Goal: Answer question/provide support: Answer question/provide support

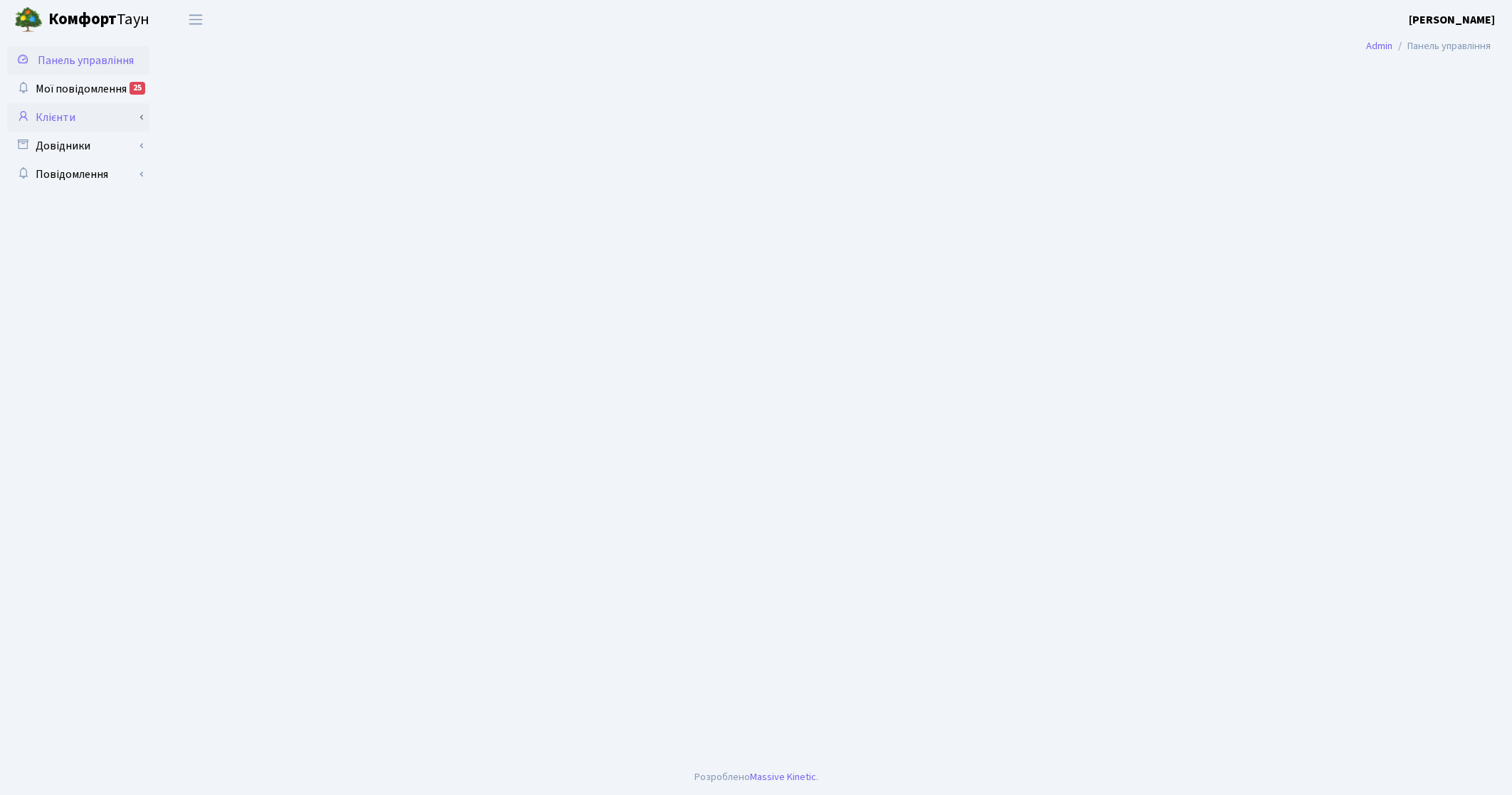
click at [97, 118] on link "Клієнти" at bounding box center [78, 118] width 143 height 29
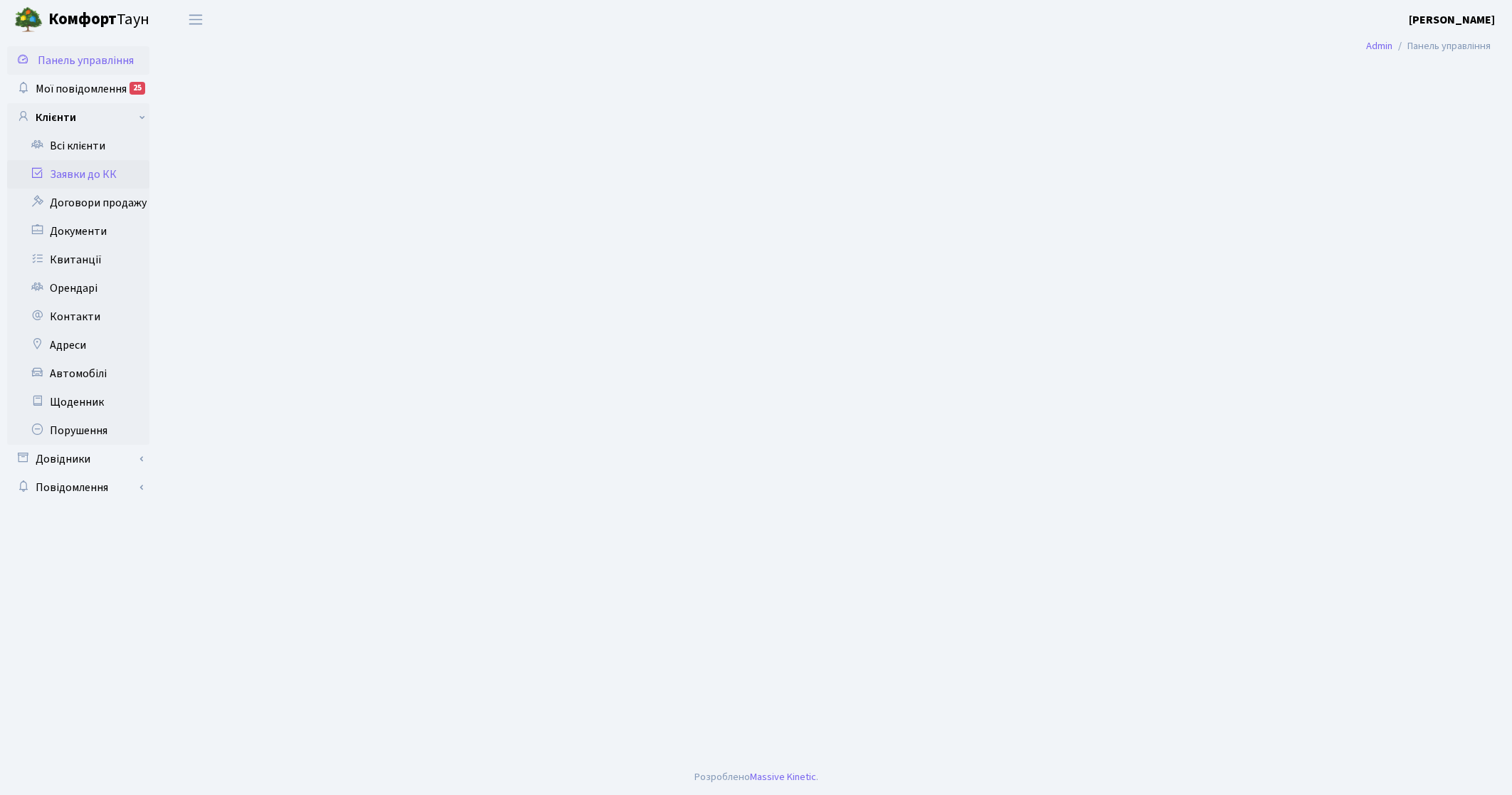
click at [111, 174] on link "Заявки до КК" at bounding box center [78, 174] width 143 height 29
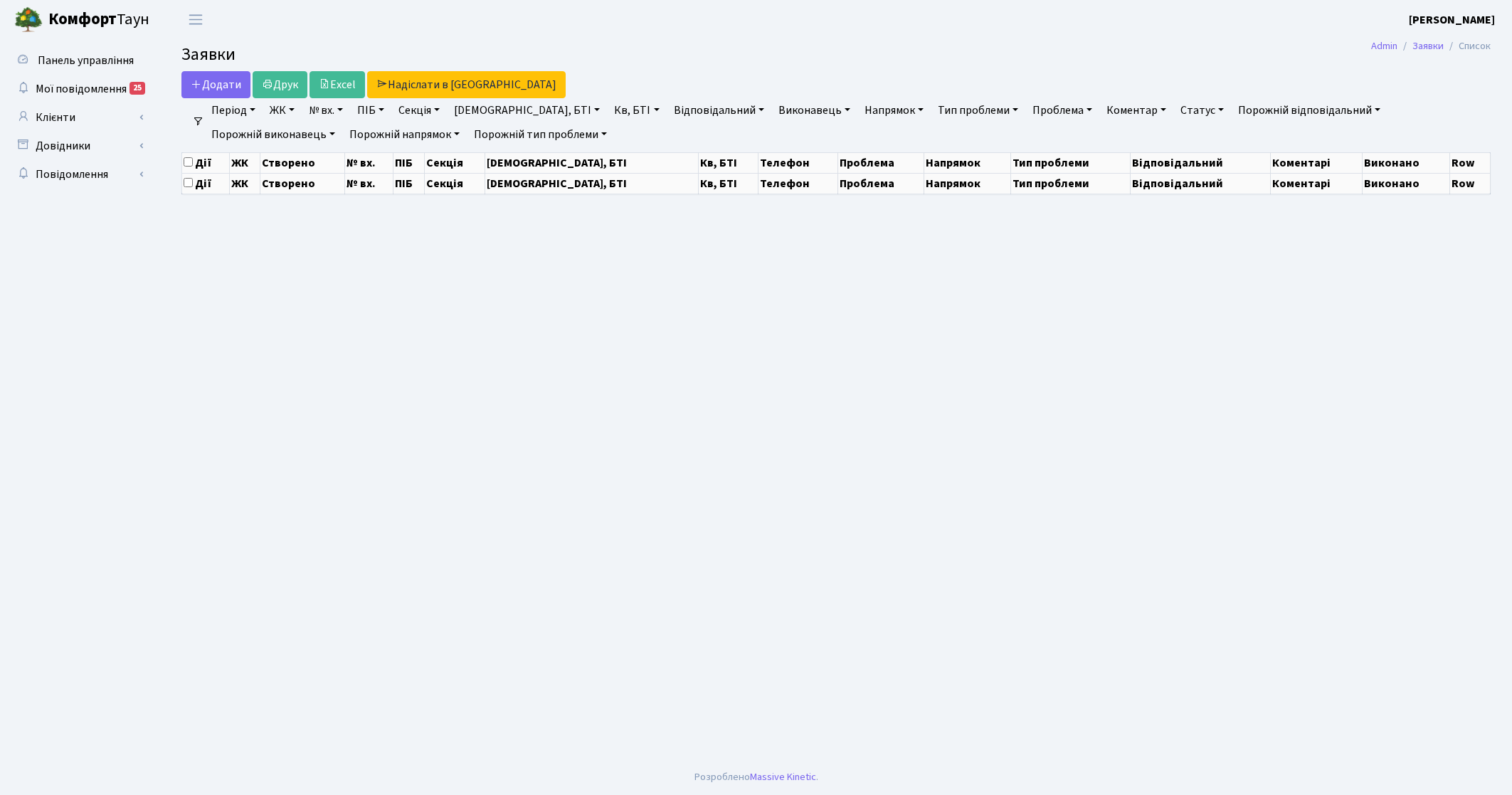
select select "25"
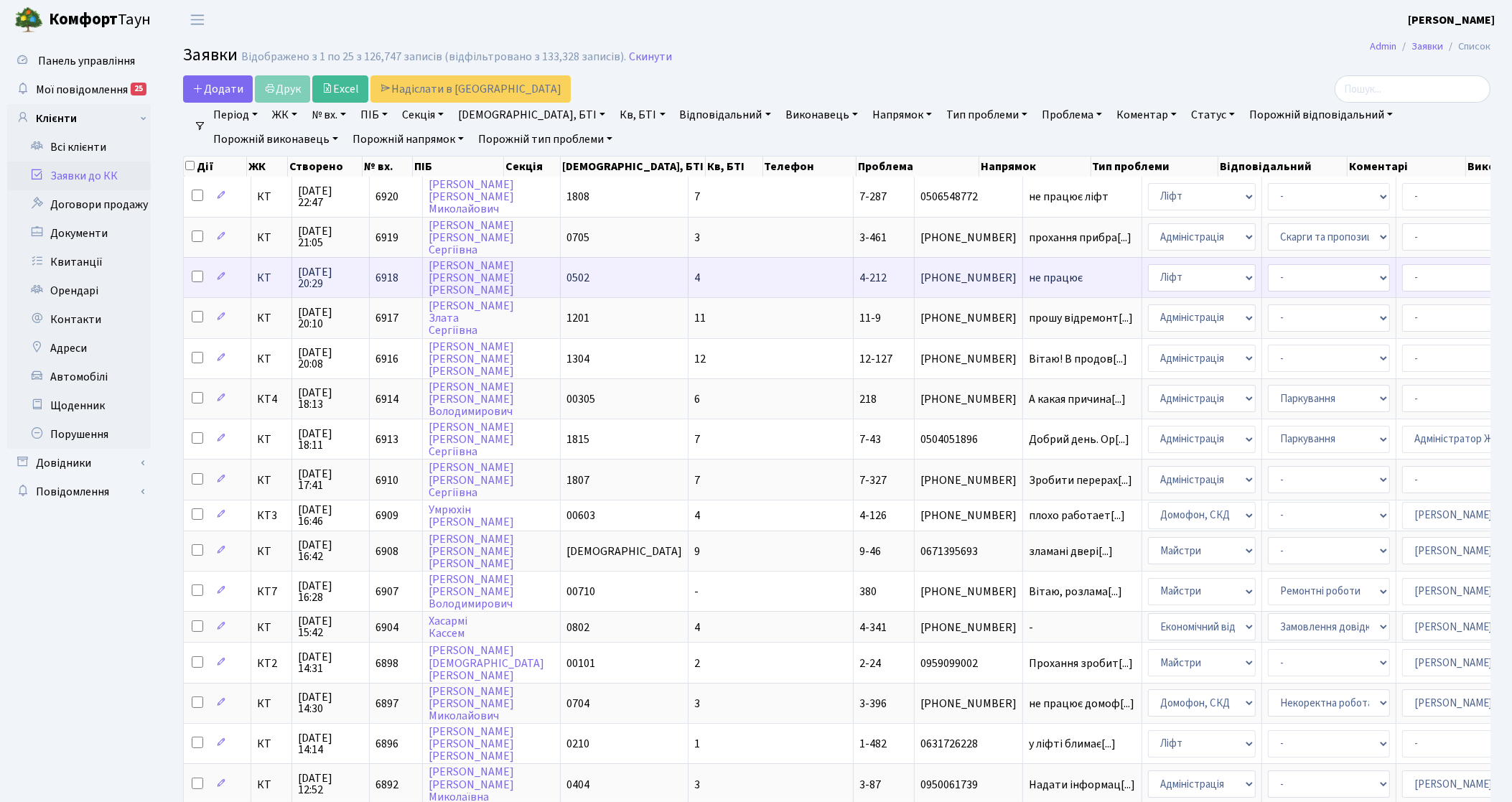
click at [245, 280] on td at bounding box center [217, 277] width 68 height 40
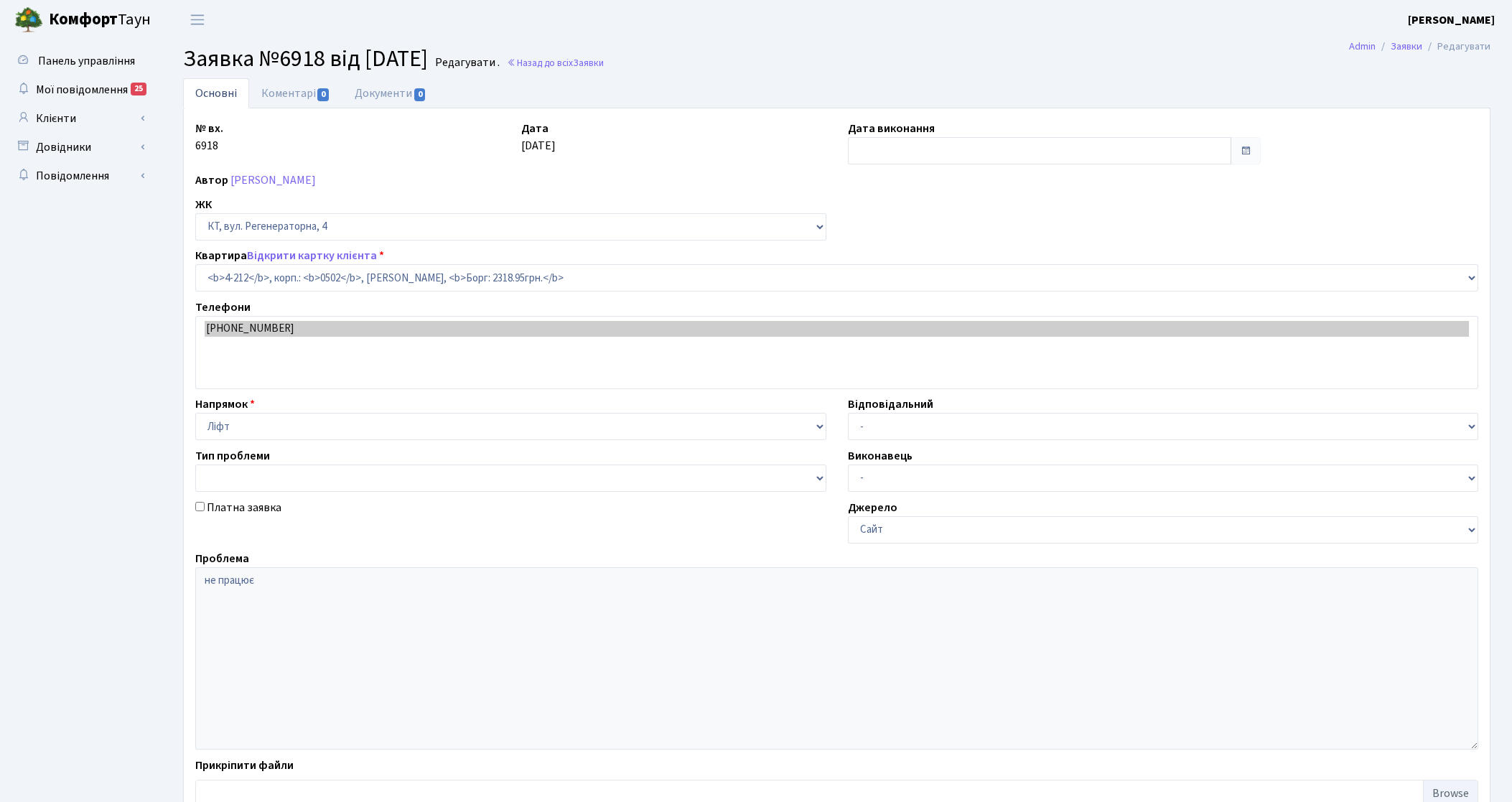
select select "1078"
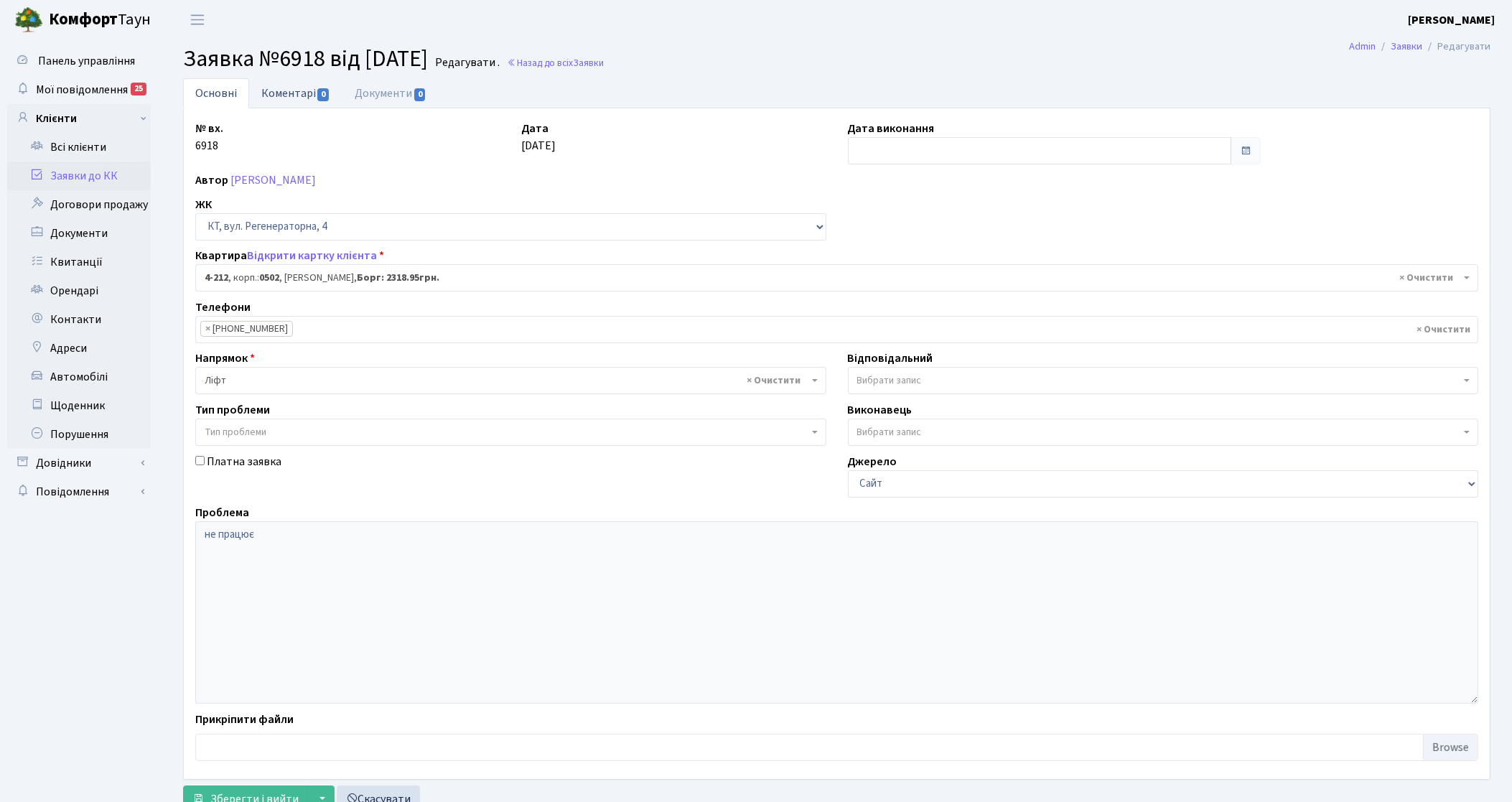
click at [297, 90] on link "Коментарі 0" at bounding box center [295, 92] width 93 height 30
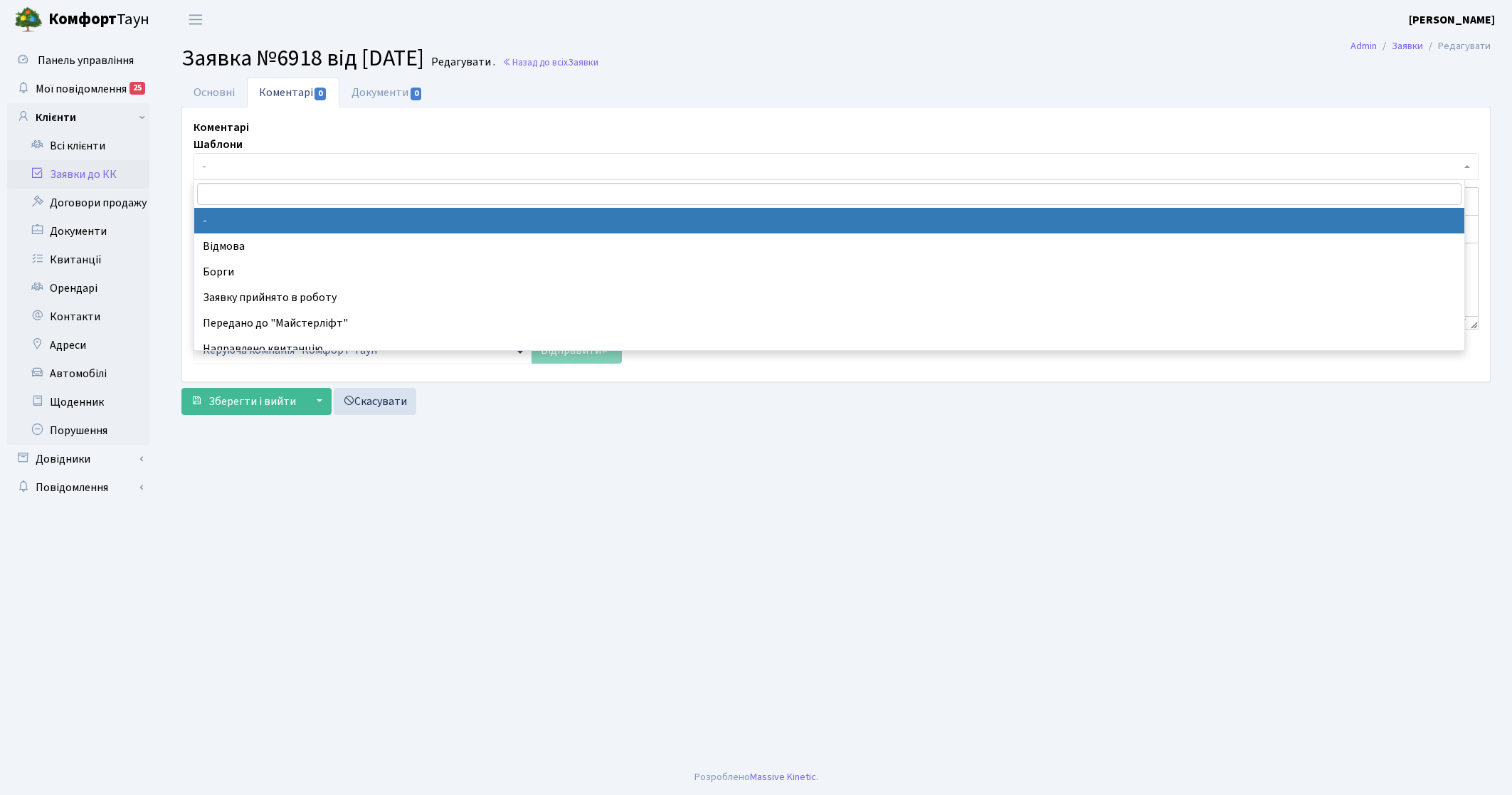
click at [270, 179] on span "-" at bounding box center [836, 166] width 1285 height 27
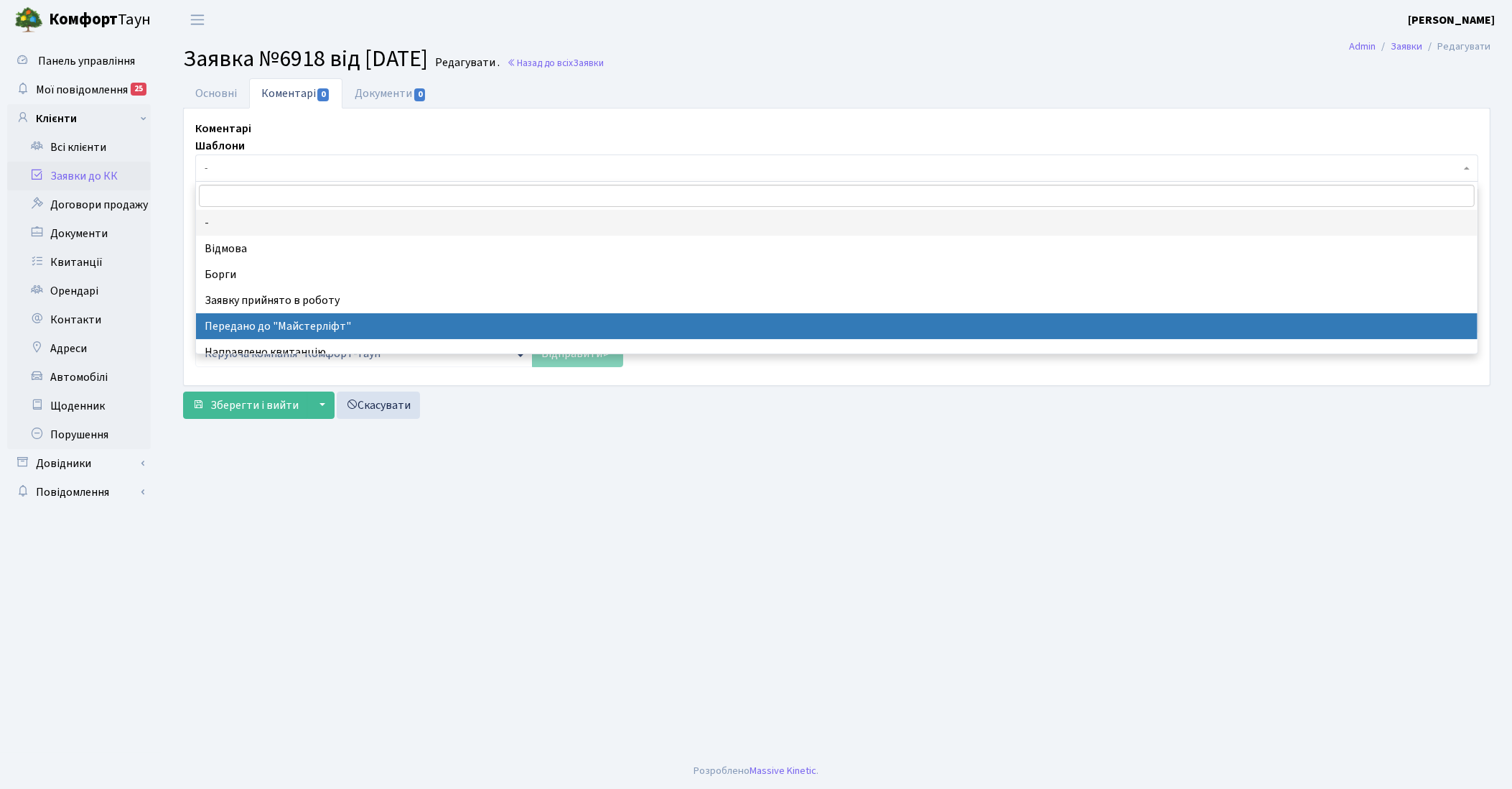
select select "9"
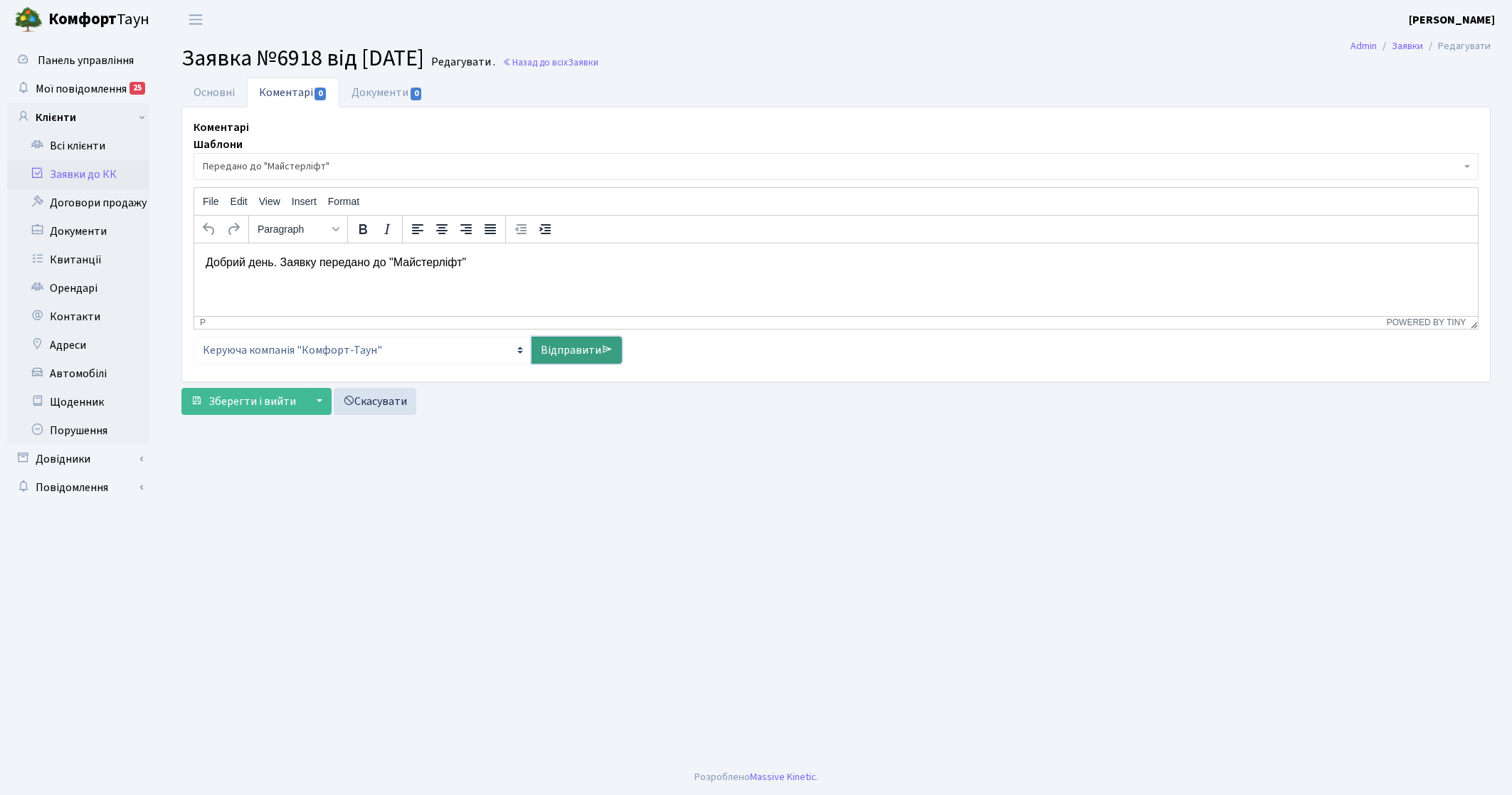
click at [552, 359] on link "Відправити" at bounding box center [576, 350] width 91 height 27
select select
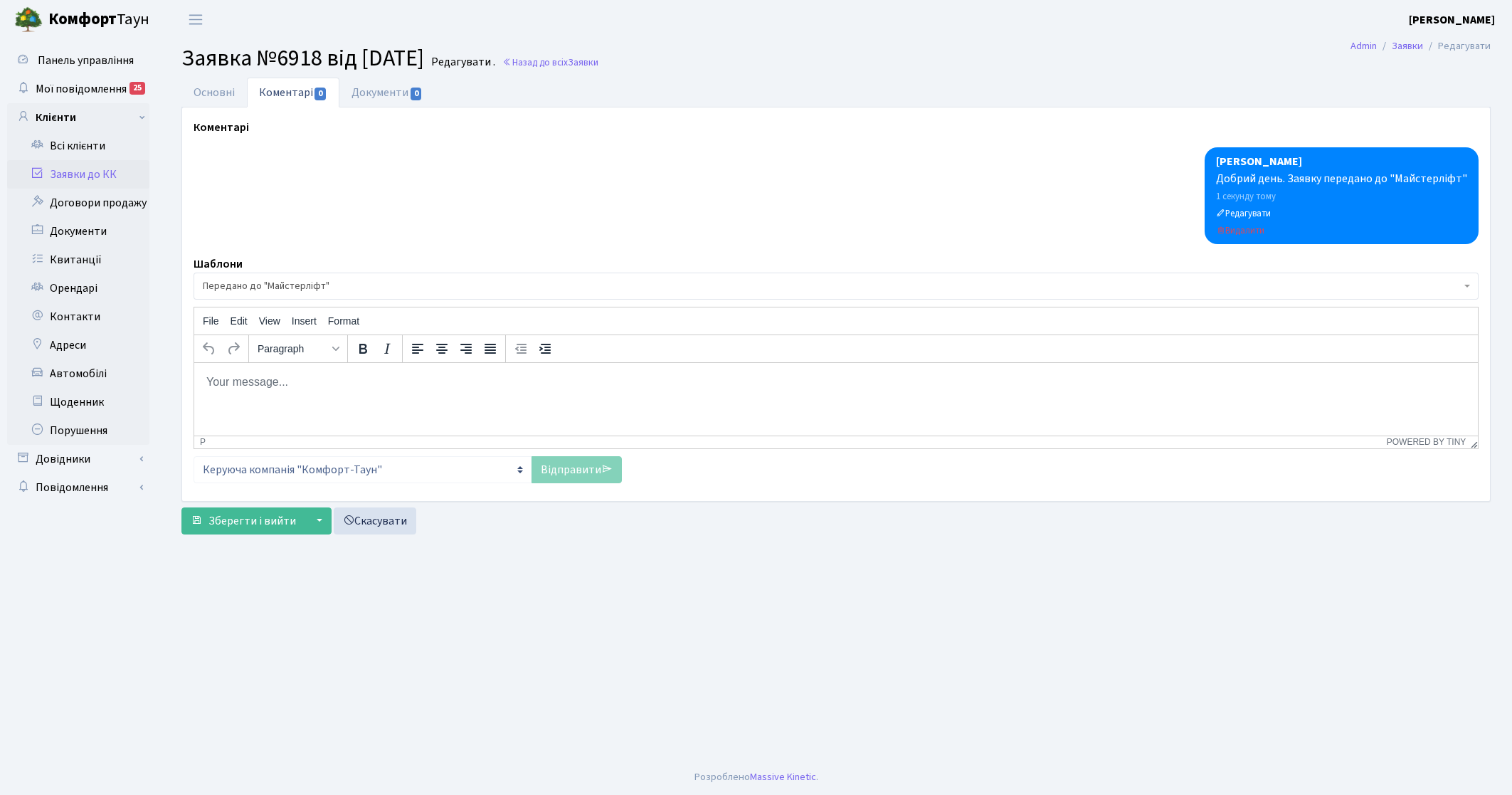
click at [112, 167] on link "Заявки до КК" at bounding box center [78, 174] width 143 height 29
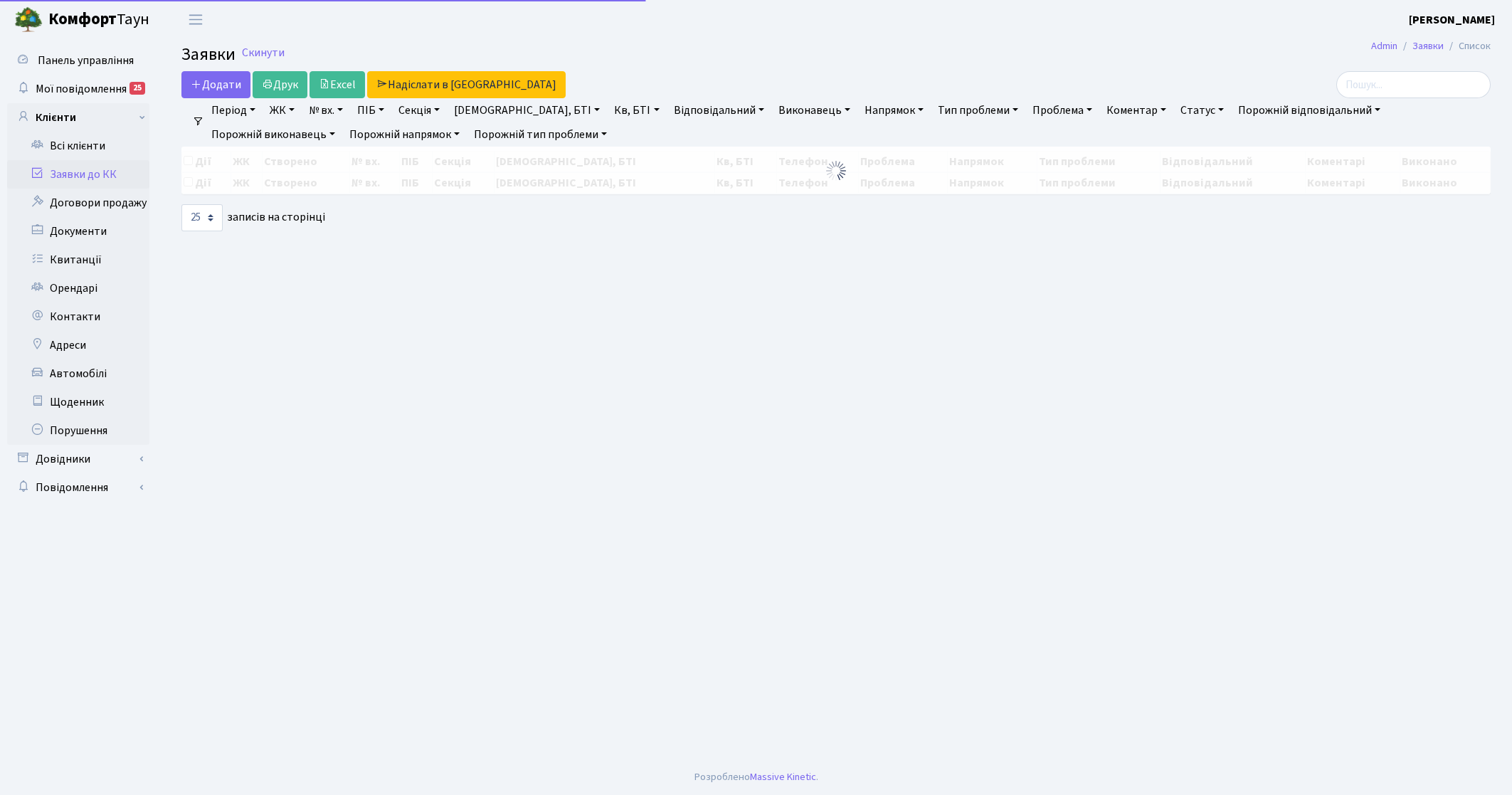
select select "25"
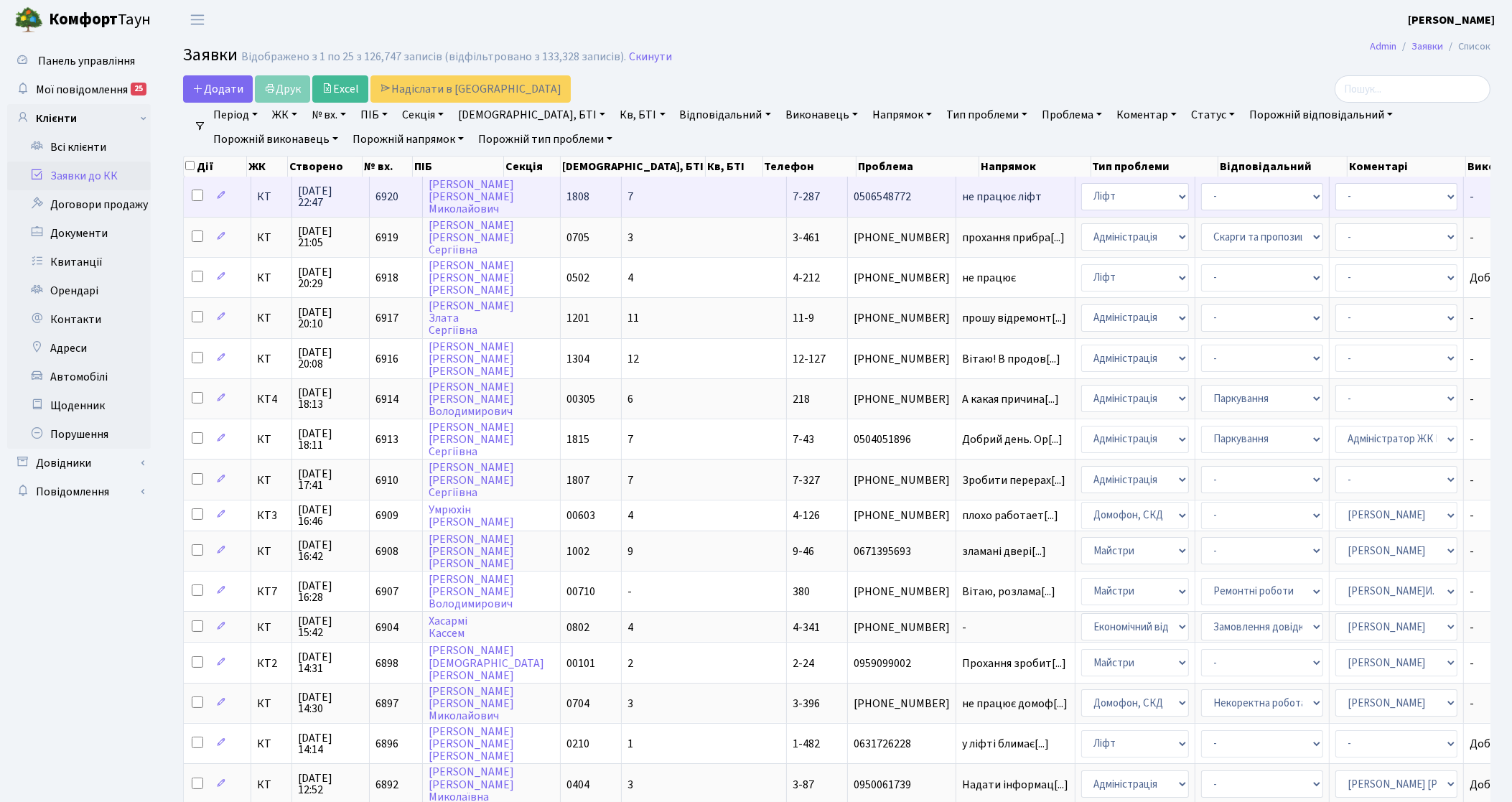
click at [232, 209] on td at bounding box center [217, 196] width 68 height 40
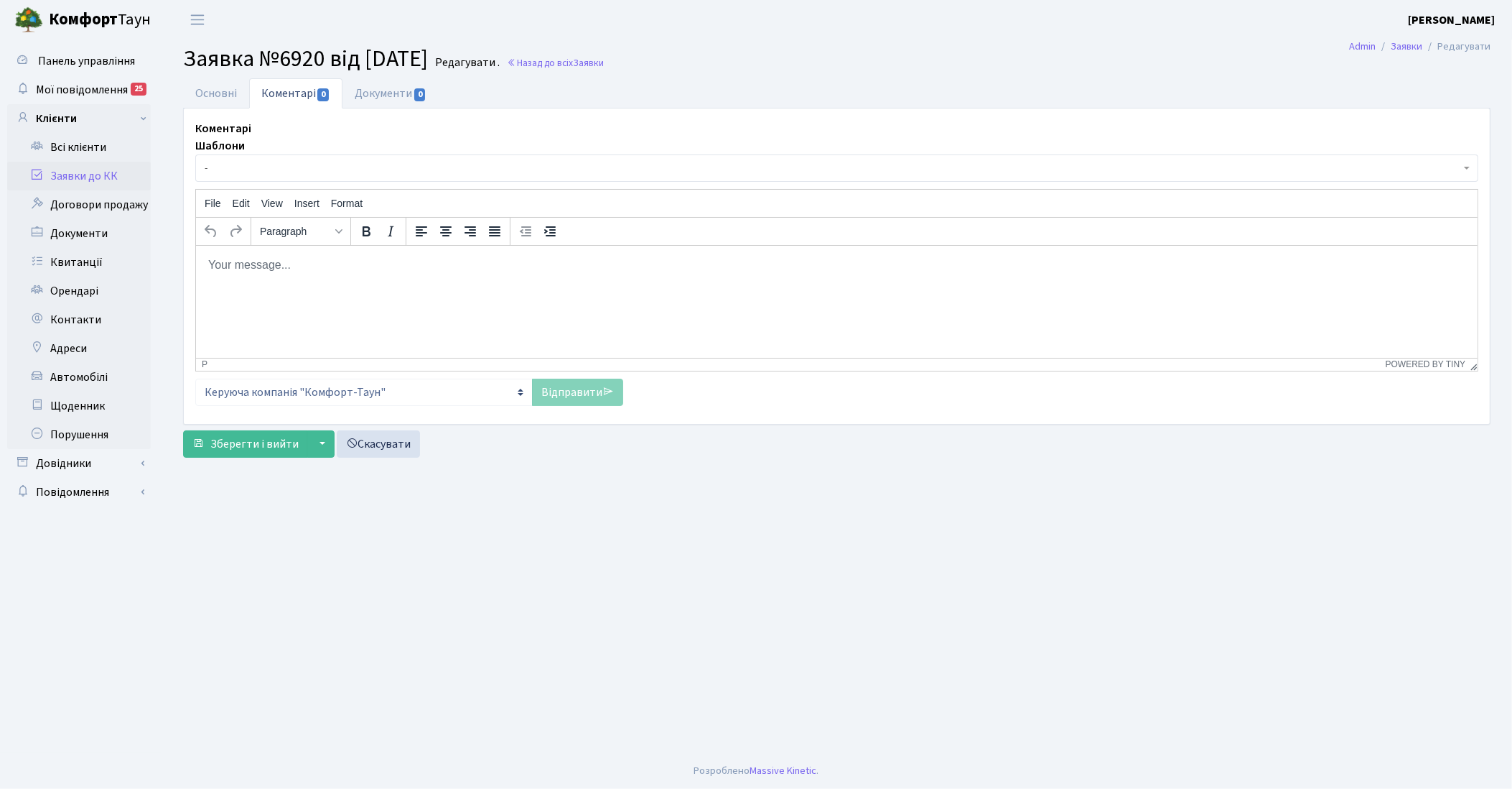
click at [282, 168] on span "-" at bounding box center [832, 168] width 1256 height 14
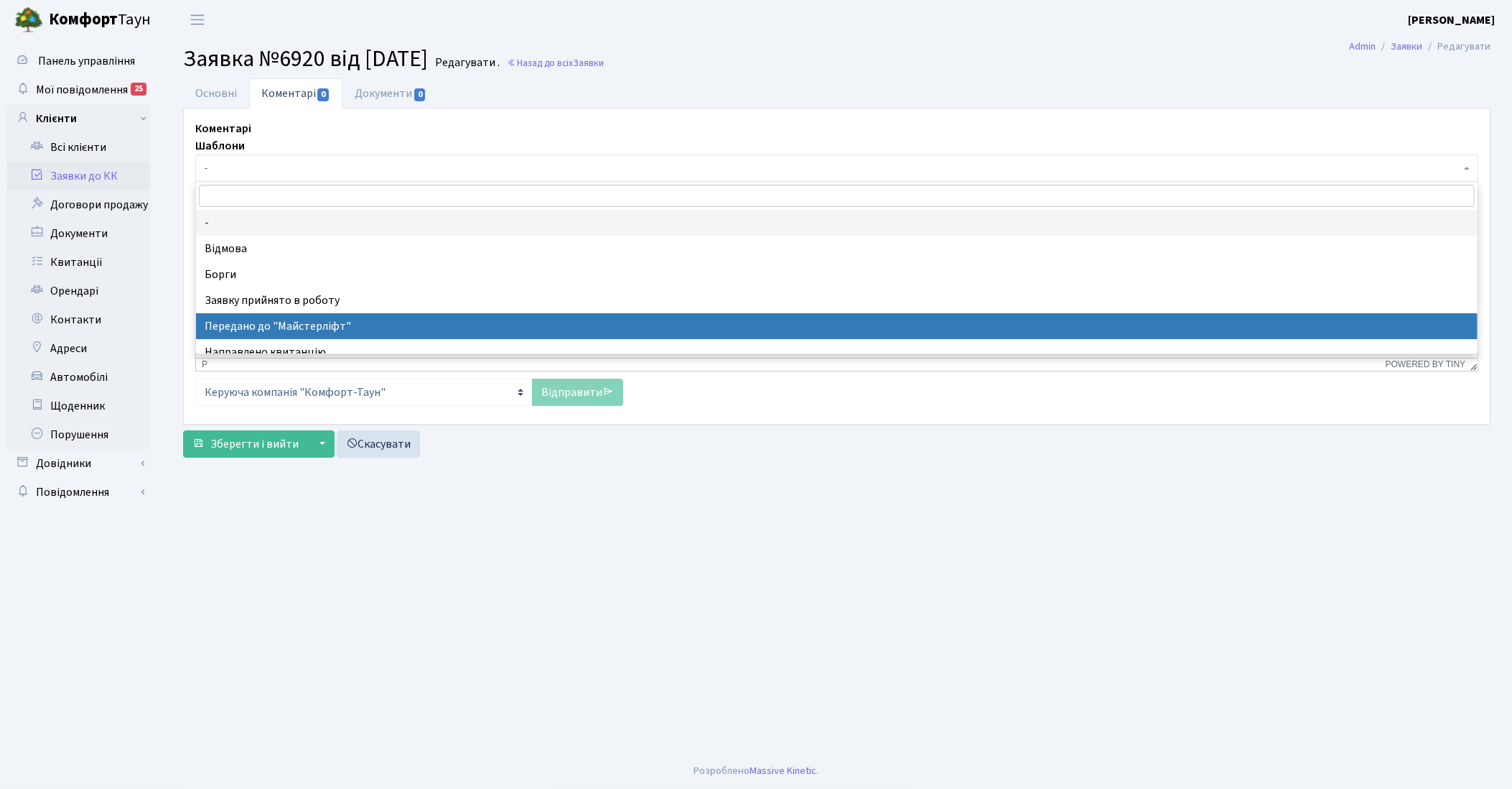
select select "9"
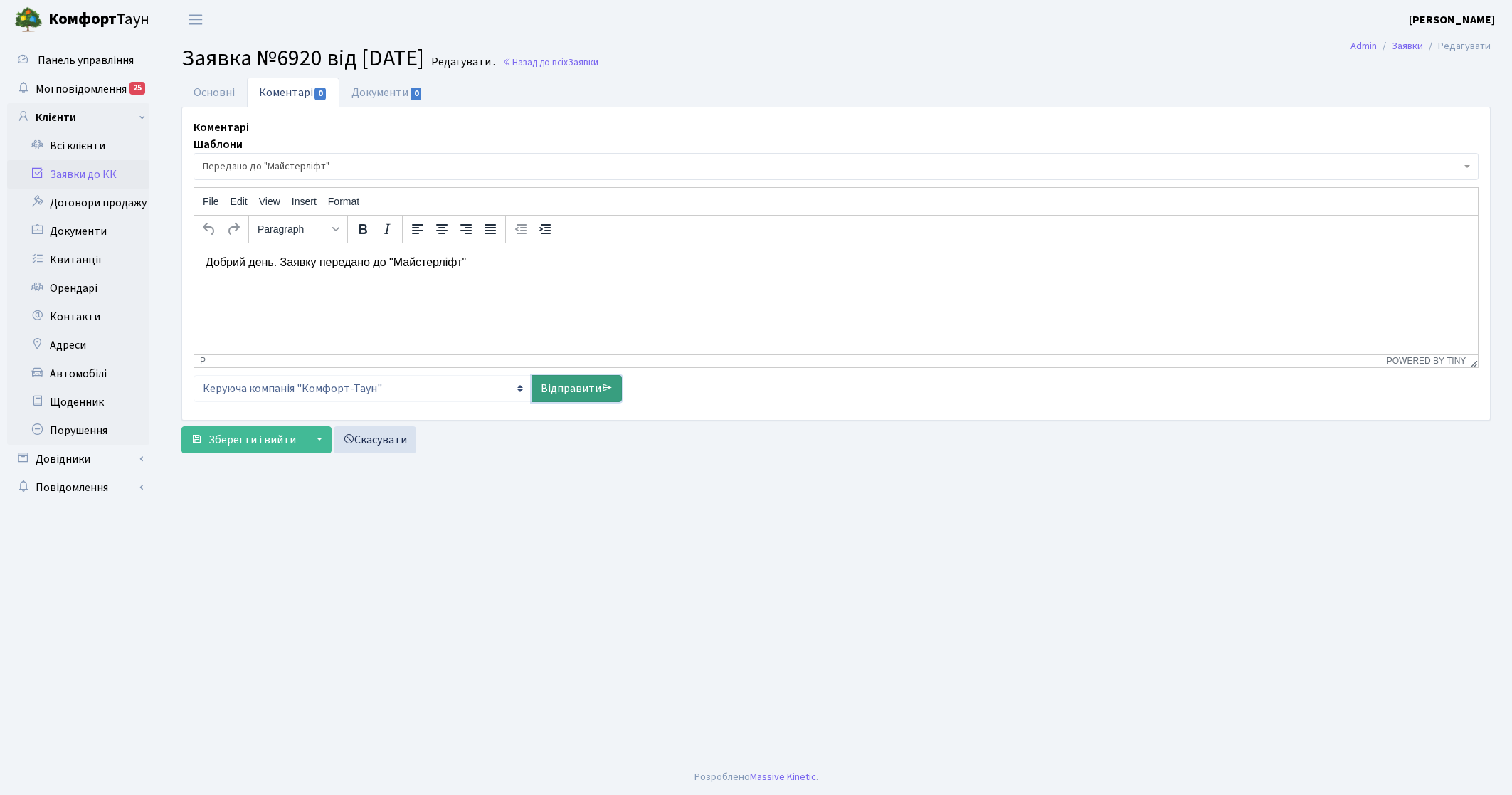
click at [576, 381] on link "Відправити" at bounding box center [576, 389] width 91 height 27
select select
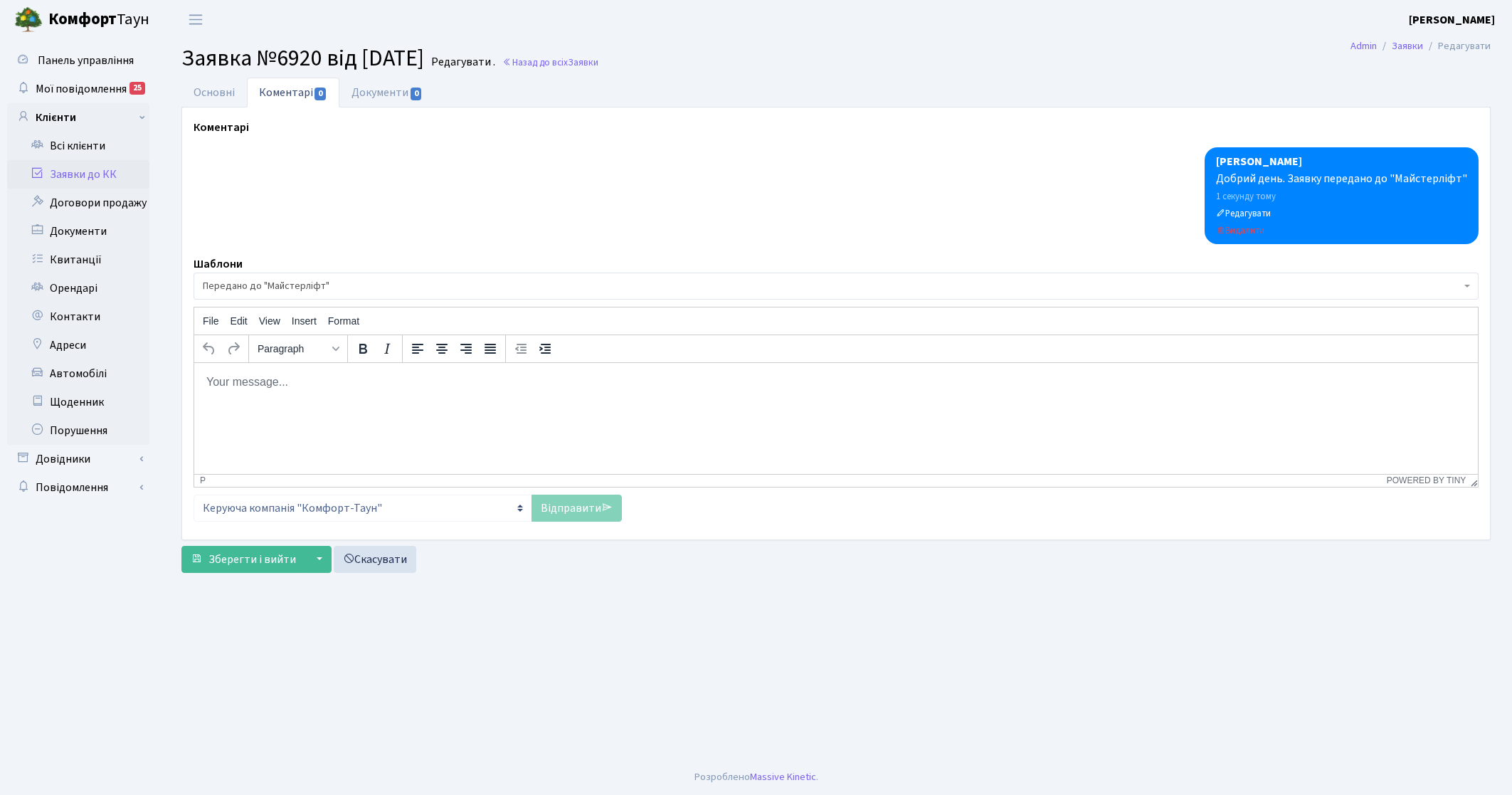
click at [111, 174] on link "Заявки до КК" at bounding box center [78, 174] width 143 height 29
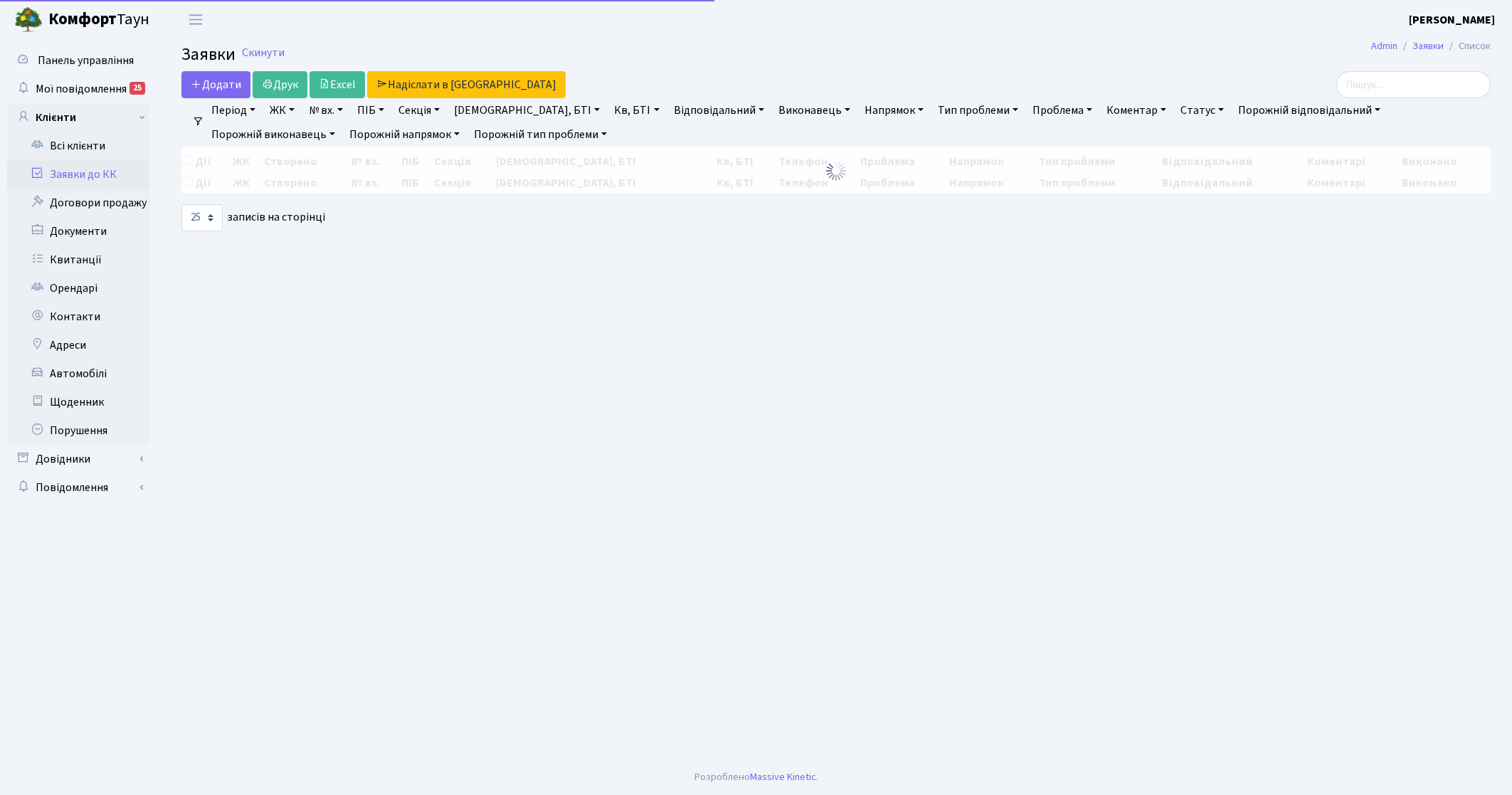
select select "25"
